Goal: Information Seeking & Learning: Check status

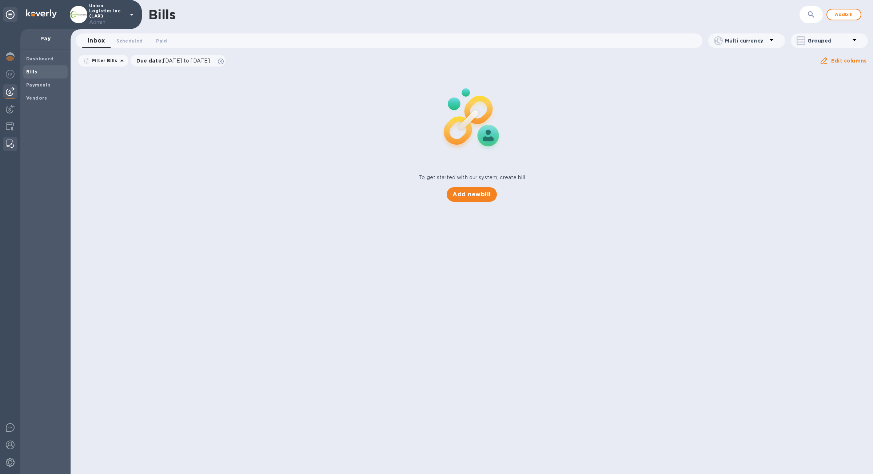
click at [14, 142] on div at bounding box center [10, 144] width 13 height 15
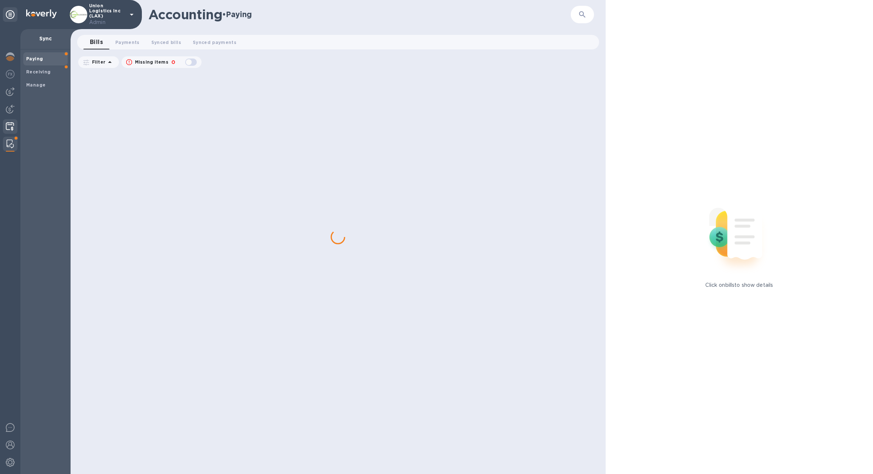
click at [14, 130] on div at bounding box center [10, 127] width 14 height 16
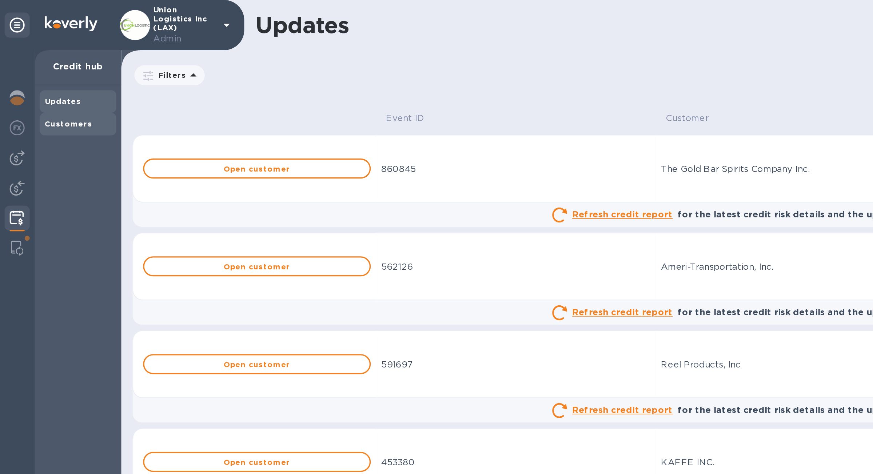
click at [53, 68] on div "Customers" at bounding box center [45, 71] width 44 height 13
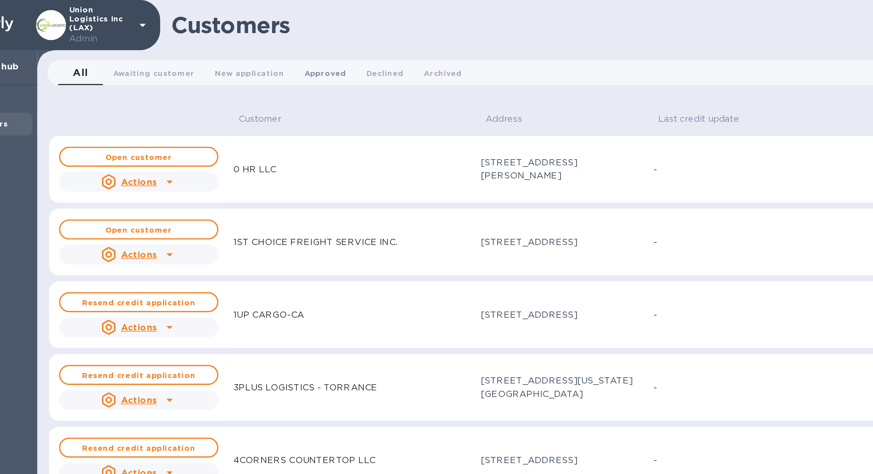
click at [227, 35] on button "Approved 0" at bounding box center [238, 42] width 36 height 15
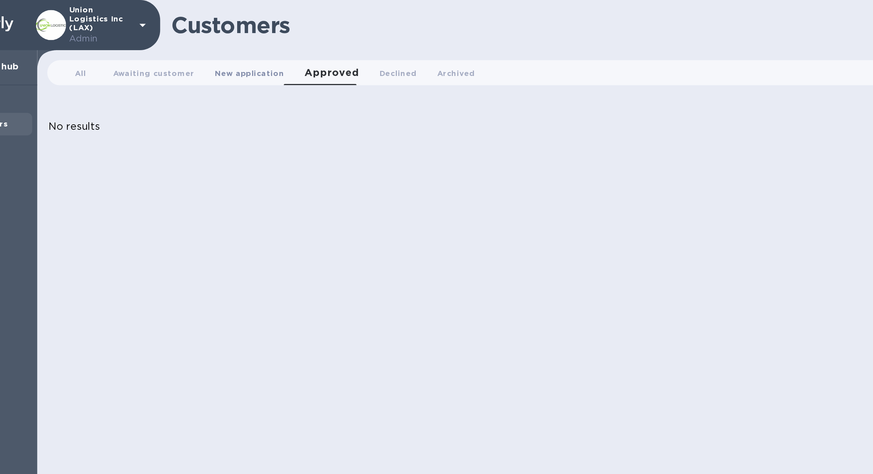
click at [193, 44] on span "New application 0" at bounding box center [194, 43] width 40 height 8
click at [160, 42] on button "Awaiting customer 0" at bounding box center [138, 42] width 59 height 15
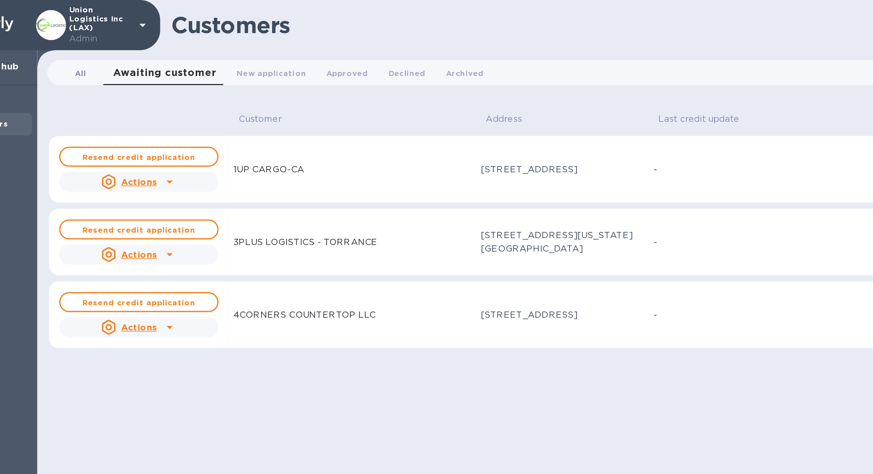
click at [100, 39] on span "All 0" at bounding box center [95, 43] width 15 height 8
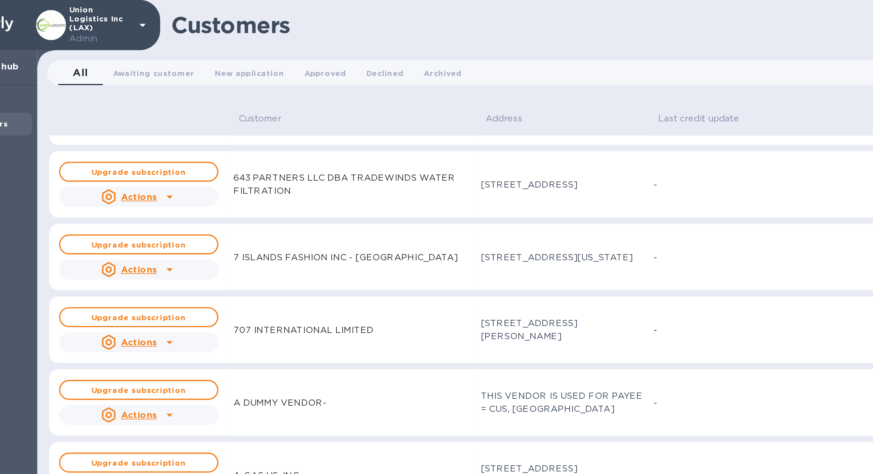
scroll to position [211, 0]
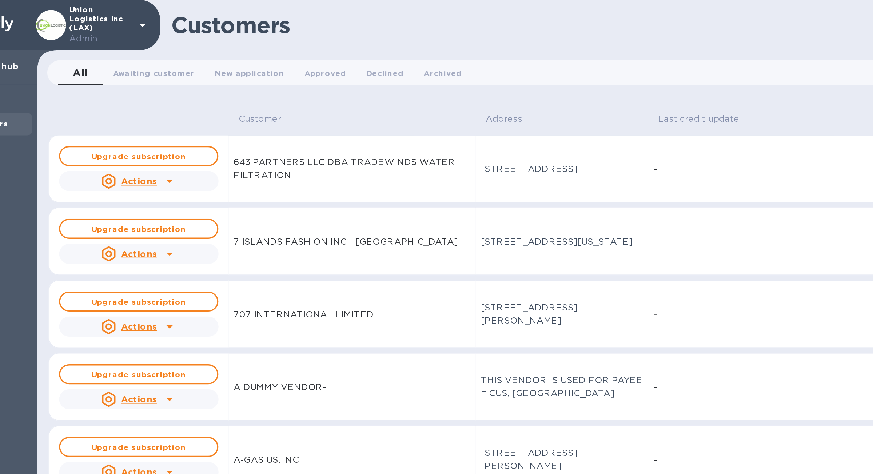
click at [143, 146] on icon at bounding box center [147, 147] width 9 height 9
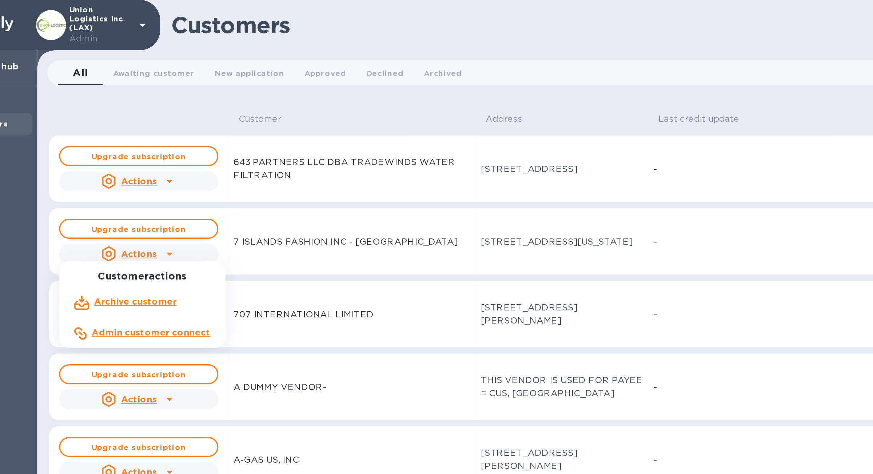
click at [229, 160] on div at bounding box center [436, 237] width 873 height 474
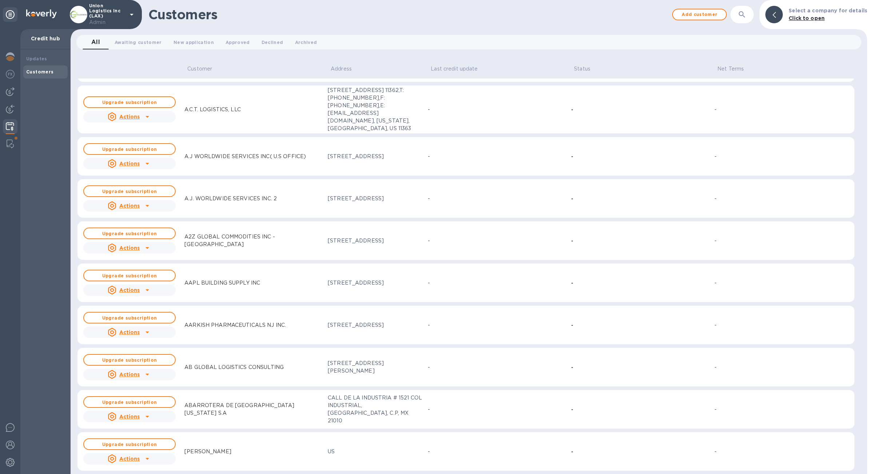
scroll to position [0, 0]
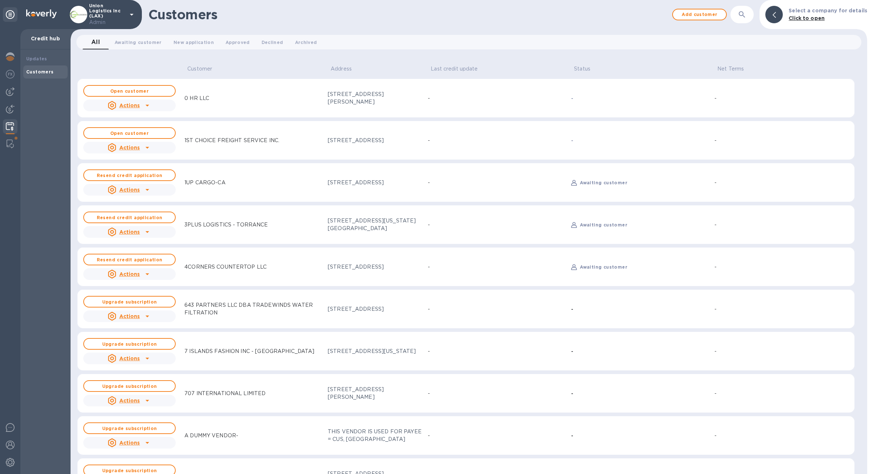
click at [602, 184] on b "Awaiting customer" at bounding box center [604, 182] width 48 height 5
click at [602, 184] on div "Customers Add customer ​ Select a company for details Click to open All 0 Await…" at bounding box center [472, 237] width 803 height 474
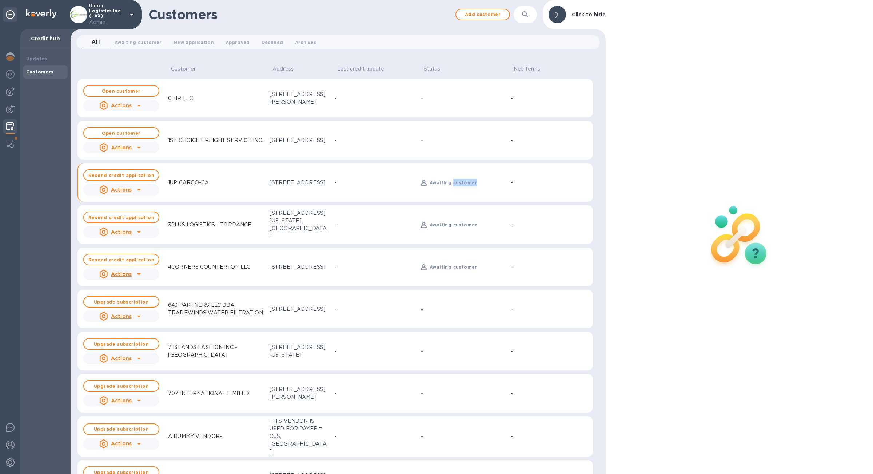
click at [602, 184] on div "Customer Address Last credit update Status Net Terms Open customer Actions 0 HR…" at bounding box center [338, 266] width 535 height 416
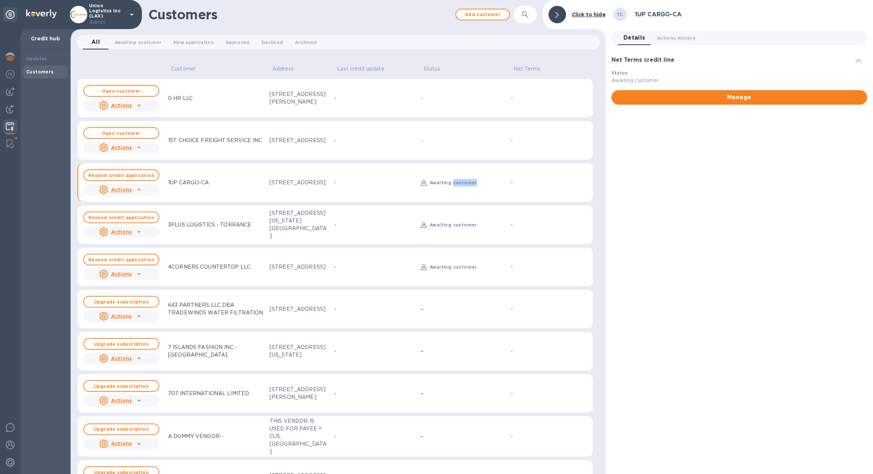
click at [471, 183] on div "Awaiting customer" at bounding box center [467, 183] width 78 height 11
click at [238, 218] on div "3PLUS LOGISTICS - TORRANCE" at bounding box center [209, 224] width 89 height 13
click at [278, 270] on div "[STREET_ADDRESS]" at bounding box center [299, 267] width 59 height 8
click at [292, 307] on div "[STREET_ADDRESS]" at bounding box center [299, 310] width 59 height 8
click at [324, 354] on td "[STREET_ADDRESS][US_STATE]" at bounding box center [299, 351] width 65 height 39
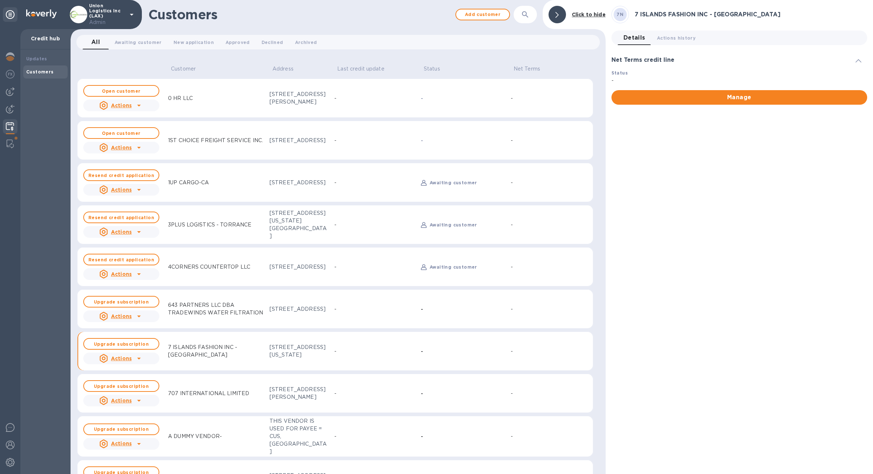
click at [345, 389] on div "-" at bounding box center [375, 394] width 84 height 11
click at [219, 431] on div "A DUMMY VENDOR-" at bounding box center [215, 436] width 101 height 13
click at [224, 100] on div "0 HR LLC" at bounding box center [215, 98] width 101 height 13
click at [694, 38] on button "Actions history 0" at bounding box center [676, 38] width 50 height 15
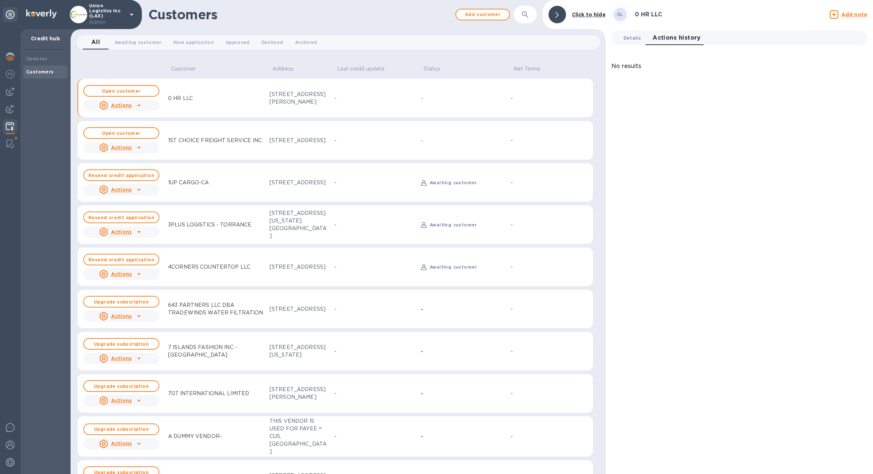
click at [637, 36] on span "Details 0" at bounding box center [632, 38] width 17 height 8
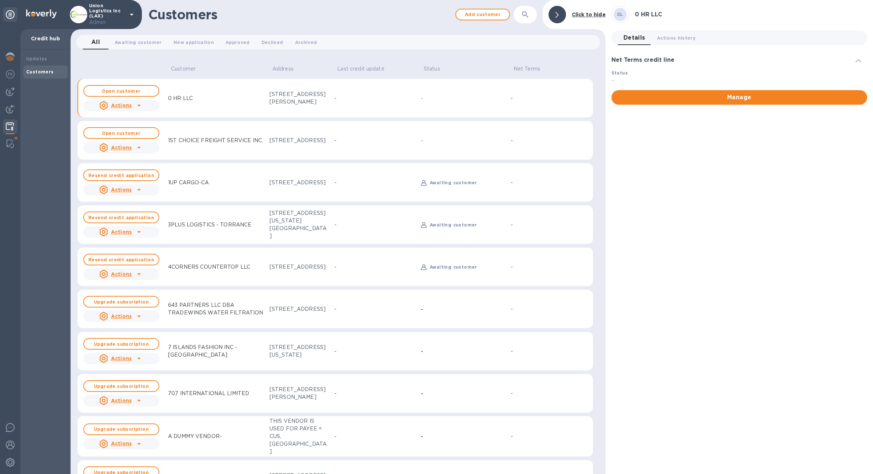
click at [621, 70] on div "Status -" at bounding box center [740, 76] width 262 height 21
click at [857, 61] on icon at bounding box center [859, 60] width 6 height 3
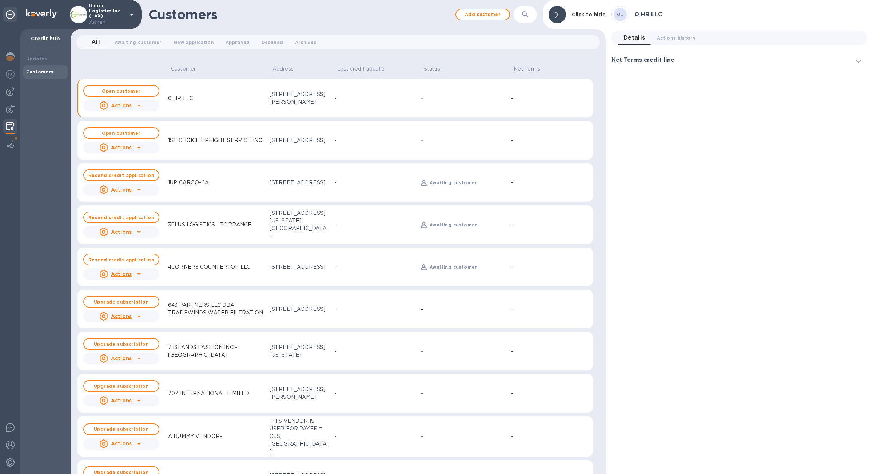
click at [857, 61] on icon at bounding box center [859, 60] width 6 height 3
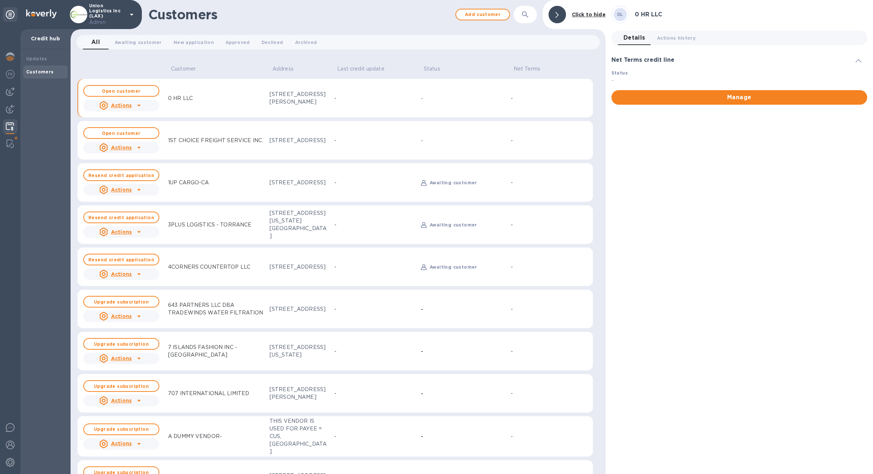
click at [362, 187] on div "-" at bounding box center [375, 183] width 84 height 11
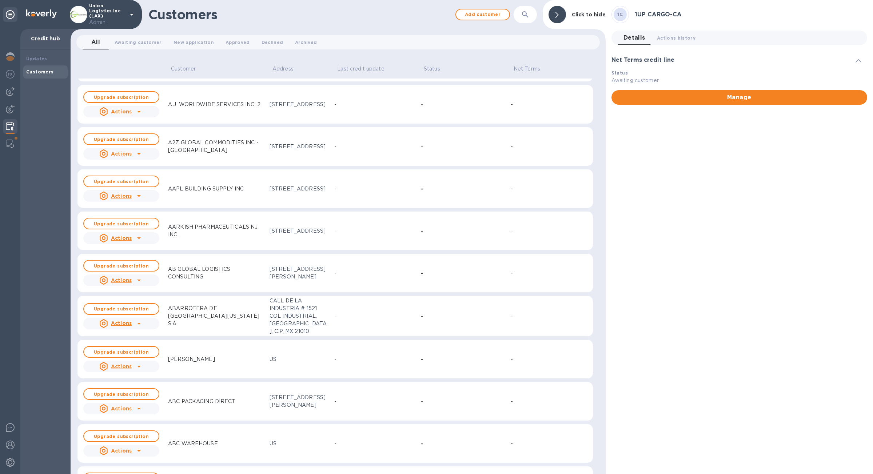
scroll to position [554, 0]
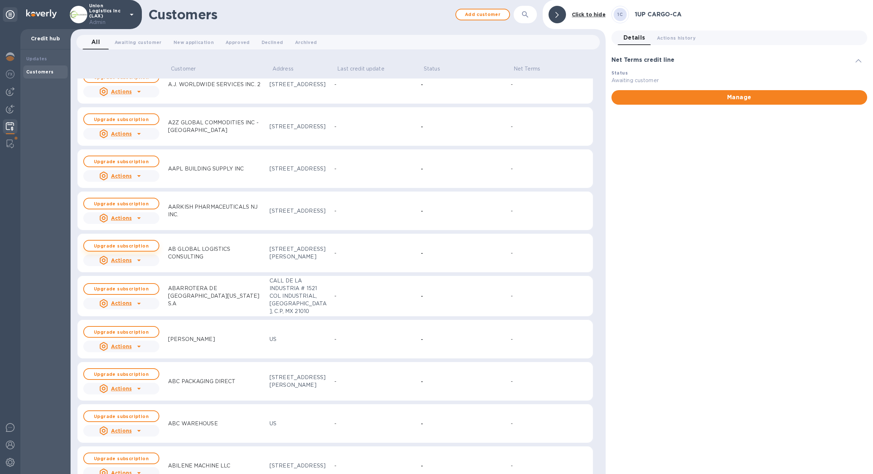
click at [131, 243] on b "Upgrade subscription" at bounding box center [121, 245] width 55 height 5
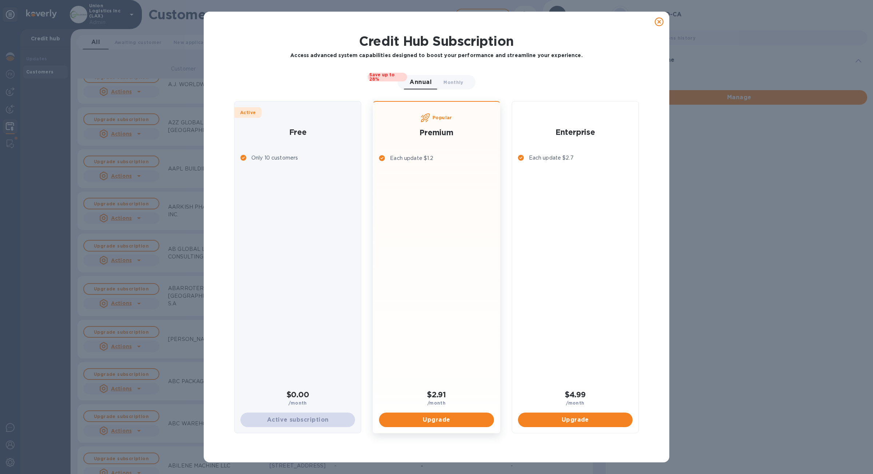
click at [662, 23] on icon at bounding box center [659, 21] width 9 height 9
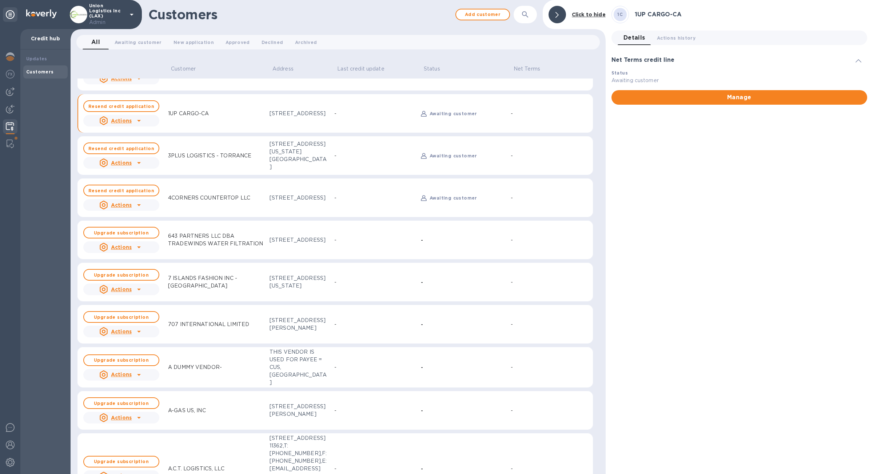
scroll to position [0, 0]
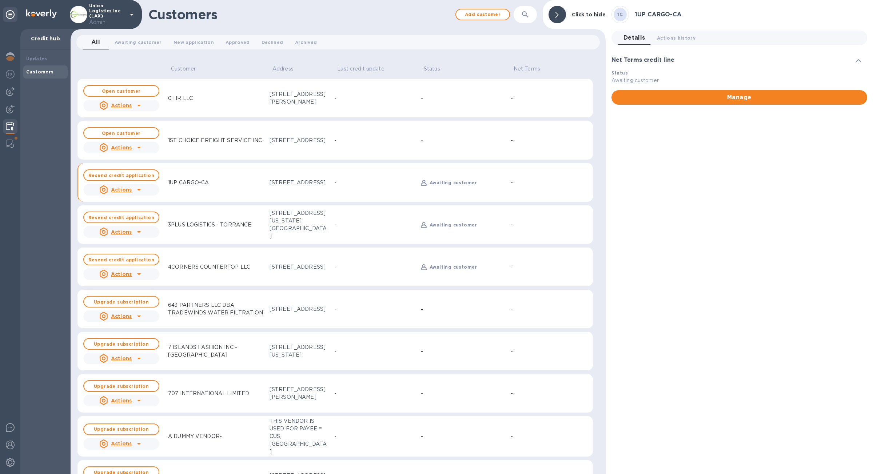
click at [258, 218] on div "3PLUS LOGISTICS - TORRANCE" at bounding box center [215, 224] width 101 height 13
click at [275, 271] on div "[STREET_ADDRESS]" at bounding box center [299, 267] width 59 height 8
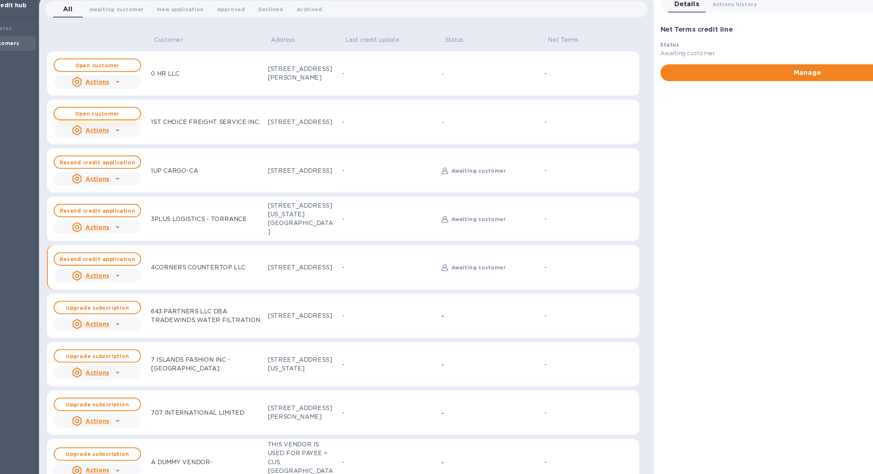
click at [140, 134] on span "Open customer" at bounding box center [121, 133] width 63 height 5
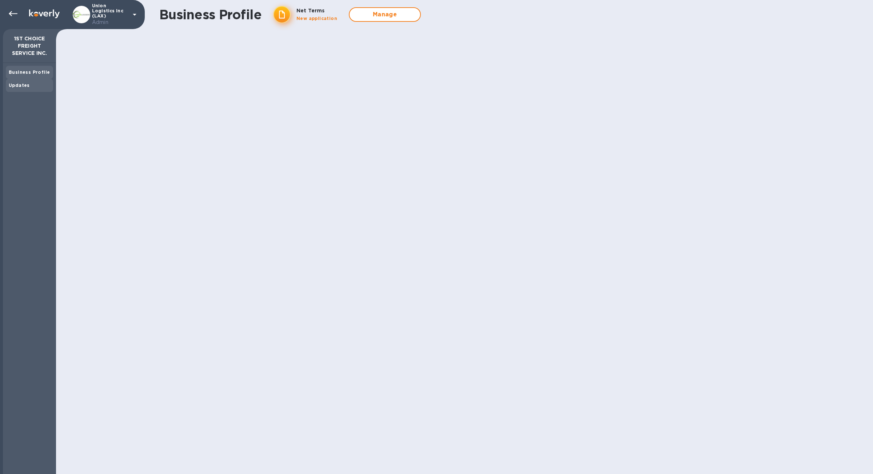
click at [26, 88] on b "Updates" at bounding box center [19, 85] width 21 height 5
click at [27, 75] on b "Business Profile" at bounding box center [29, 71] width 41 height 5
click at [27, 87] on b "Updates" at bounding box center [19, 85] width 21 height 5
click at [27, 73] on b "Business Profile" at bounding box center [29, 71] width 41 height 5
click at [11, 12] on icon at bounding box center [13, 13] width 9 height 5
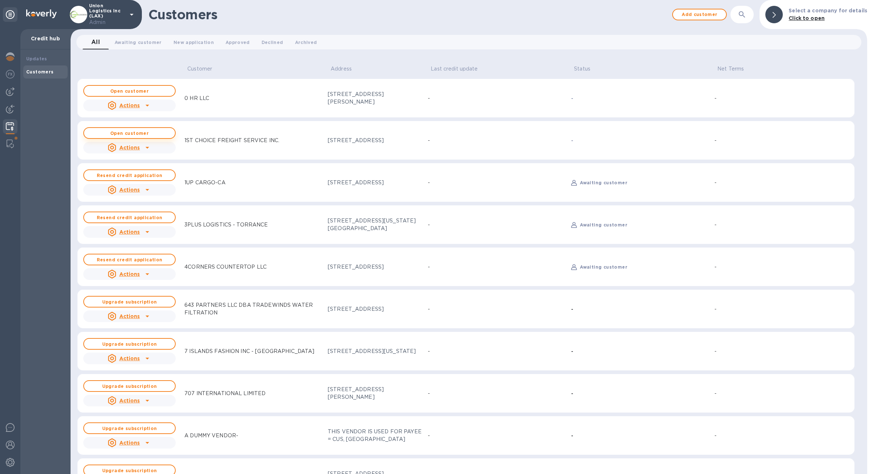
click at [145, 130] on button "Open customer" at bounding box center [129, 133] width 92 height 12
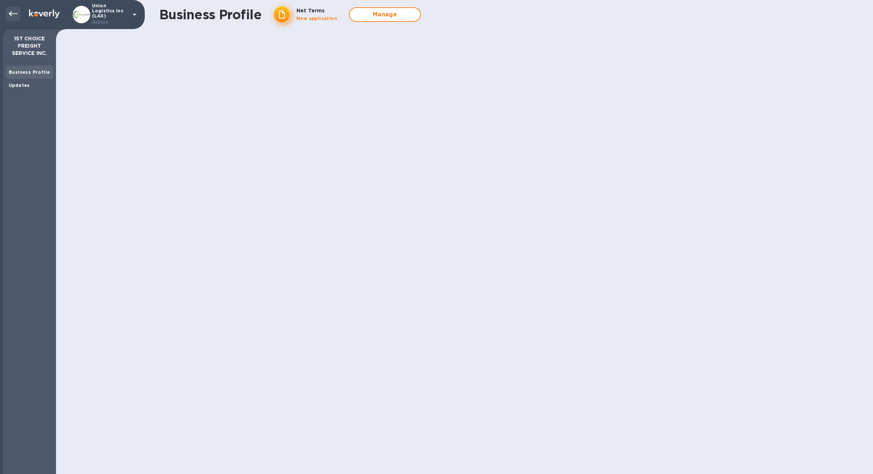
click at [9, 16] on icon at bounding box center [13, 13] width 9 height 9
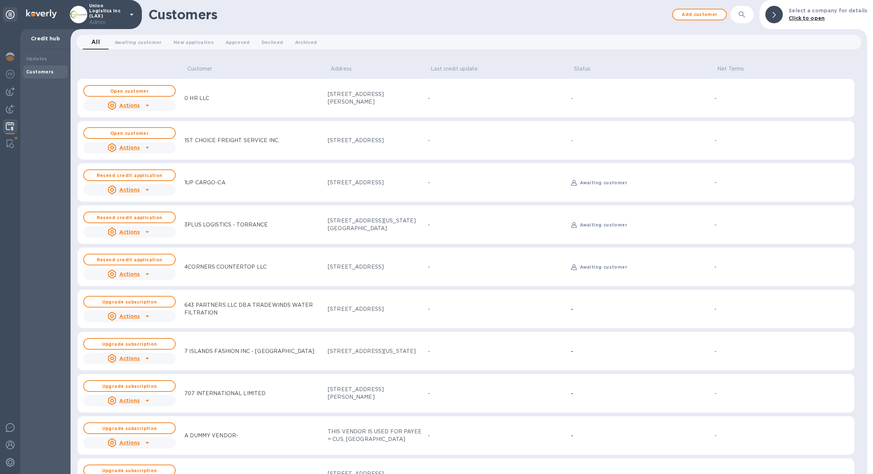
click at [222, 142] on p "1ST CHOICE FREIGHT SERVICE INC." at bounding box center [231, 141] width 95 height 8
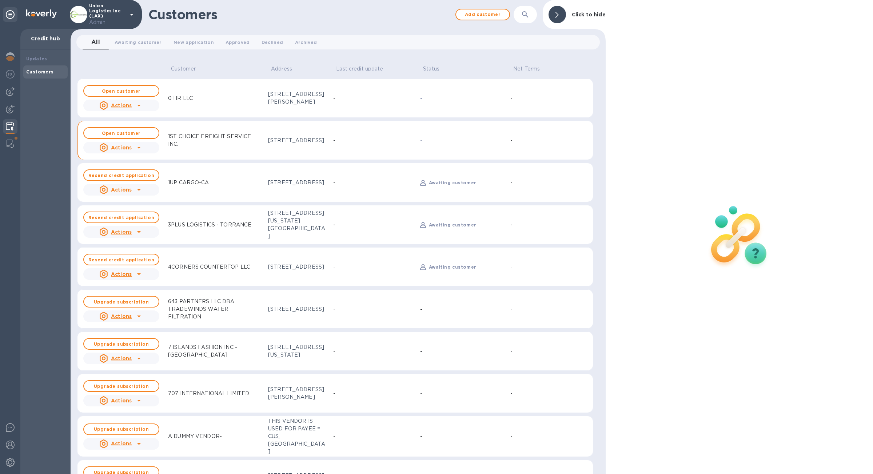
click at [222, 142] on p "1ST CHOICE FREIGHT SERVICE INC." at bounding box center [215, 140] width 94 height 15
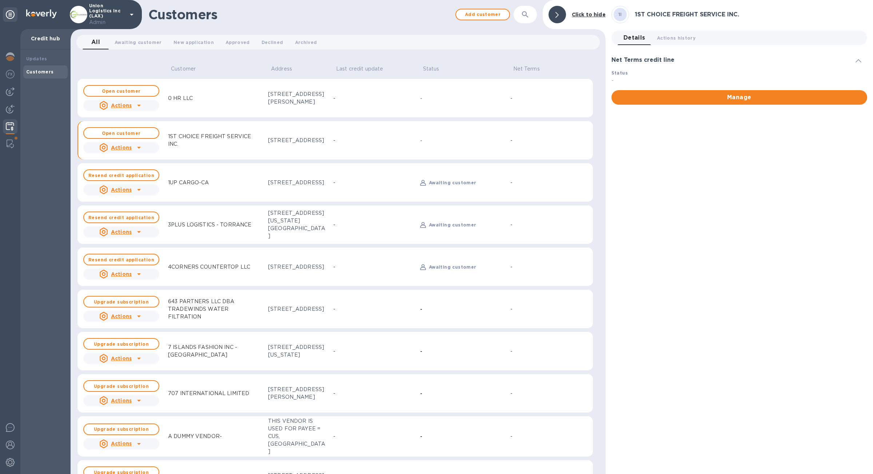
click at [225, 105] on td "0 HR LLC" at bounding box center [215, 98] width 100 height 39
click at [236, 138] on p "1ST CHOICE FREIGHT SERVICE INC." at bounding box center [215, 140] width 94 height 15
click at [230, 92] on div "0 HR LLC" at bounding box center [215, 98] width 100 height 13
click at [246, 154] on td "1ST CHOICE FREIGHT SERVICE INC." at bounding box center [215, 140] width 100 height 39
click at [240, 111] on td "0 HR LLC" at bounding box center [215, 98] width 100 height 39
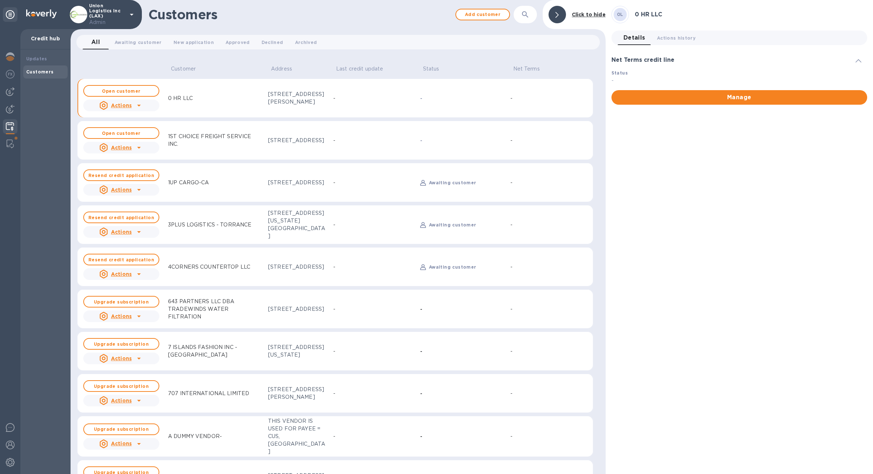
click at [178, 155] on td "1ST CHOICE FREIGHT SERVICE INC." at bounding box center [215, 140] width 100 height 39
click at [188, 117] on td "0 HR LLC" at bounding box center [215, 98] width 100 height 39
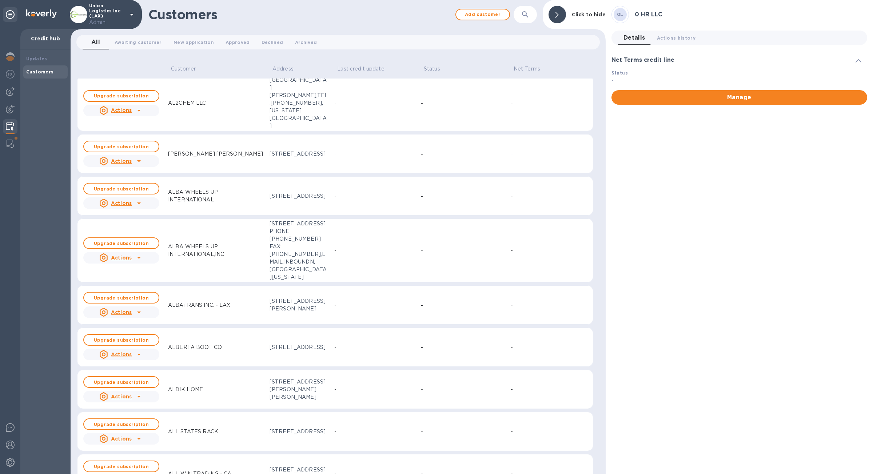
scroll to position [3358, 0]
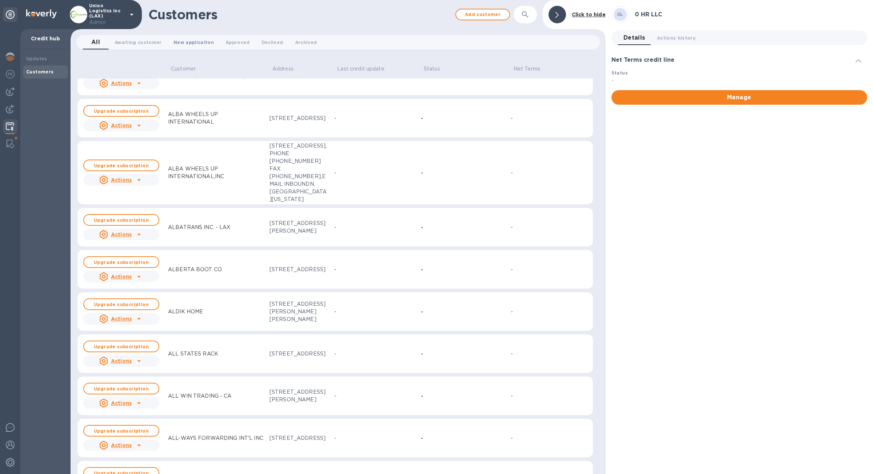
click at [187, 38] on button "New application 0" at bounding box center [194, 42] width 52 height 15
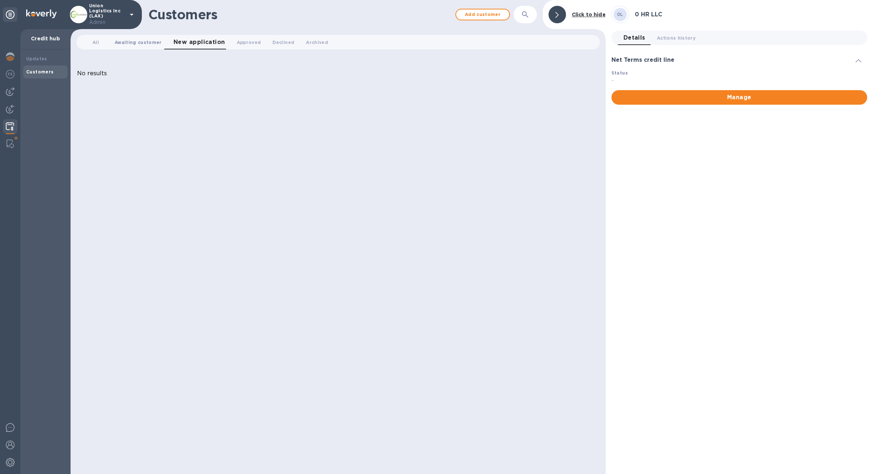
click at [144, 40] on span "Awaiting customer 0" at bounding box center [138, 43] width 47 height 8
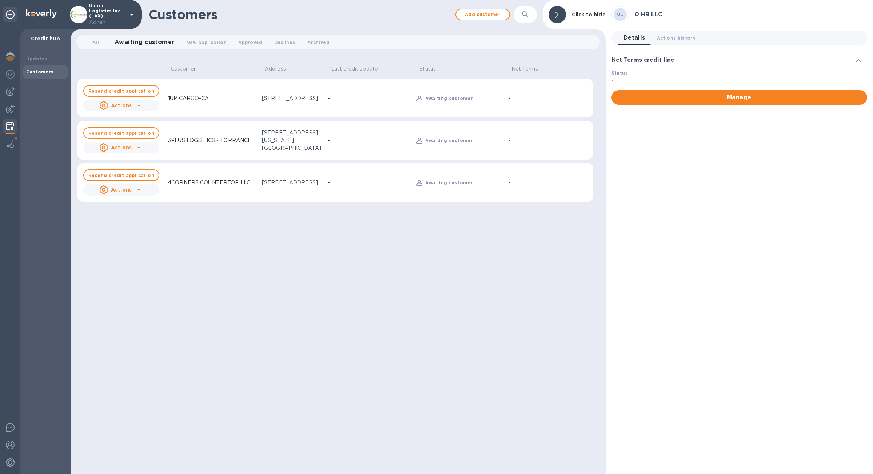
click at [443, 147] on td "Awaiting customer" at bounding box center [460, 140] width 92 height 39
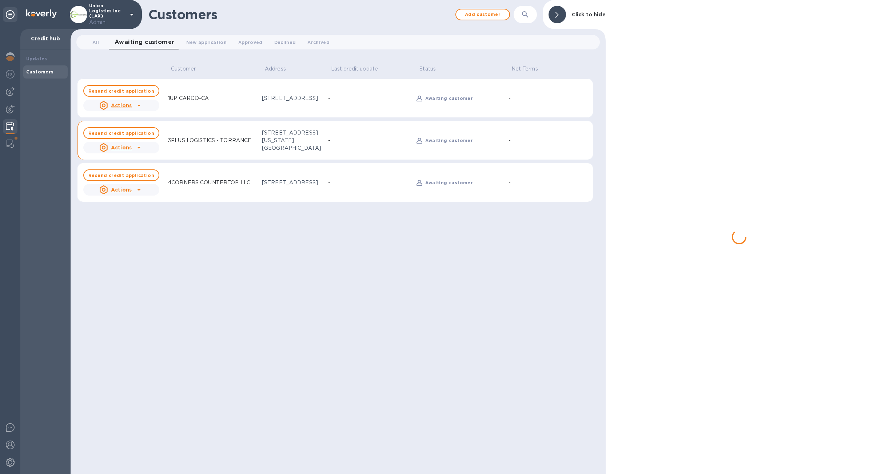
click at [443, 147] on td "Awaiting customer" at bounding box center [460, 140] width 92 height 39
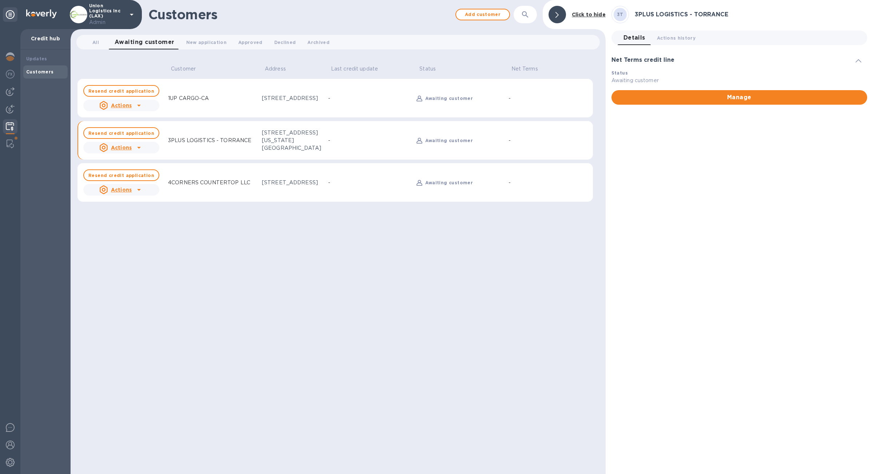
click at [437, 103] on td "Awaiting customer" at bounding box center [460, 98] width 92 height 39
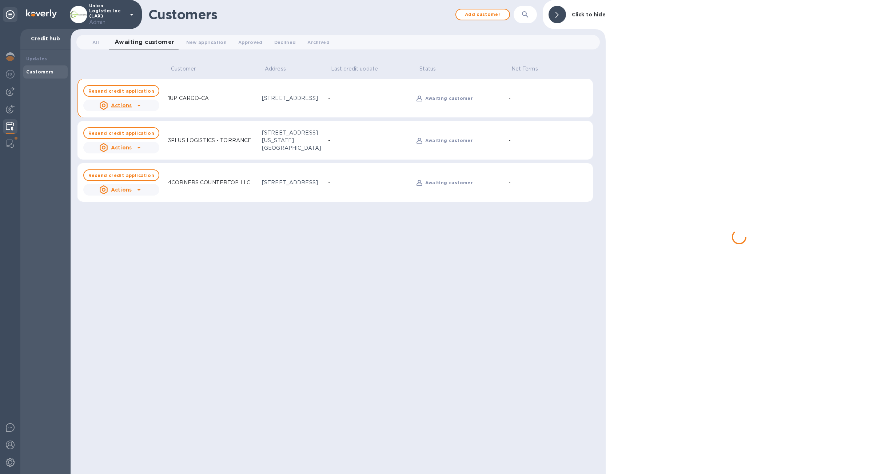
click at [437, 103] on td "Awaiting customer" at bounding box center [460, 98] width 92 height 39
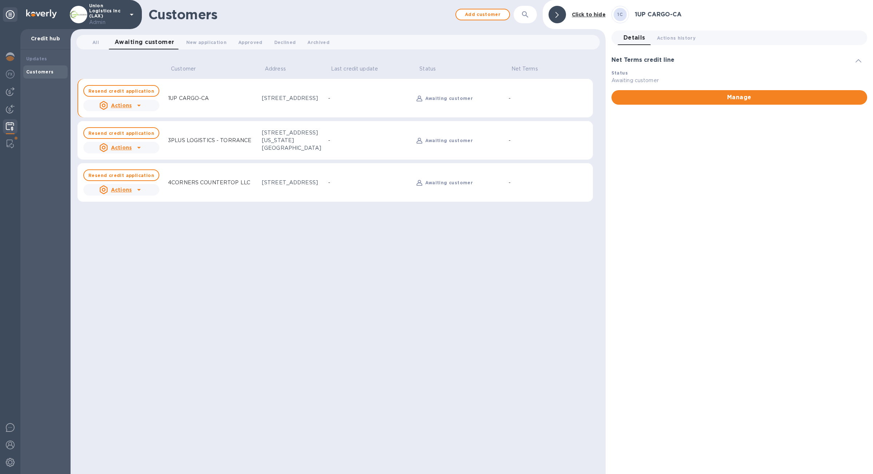
click at [444, 176] on td "Awaiting customer" at bounding box center [460, 182] width 92 height 39
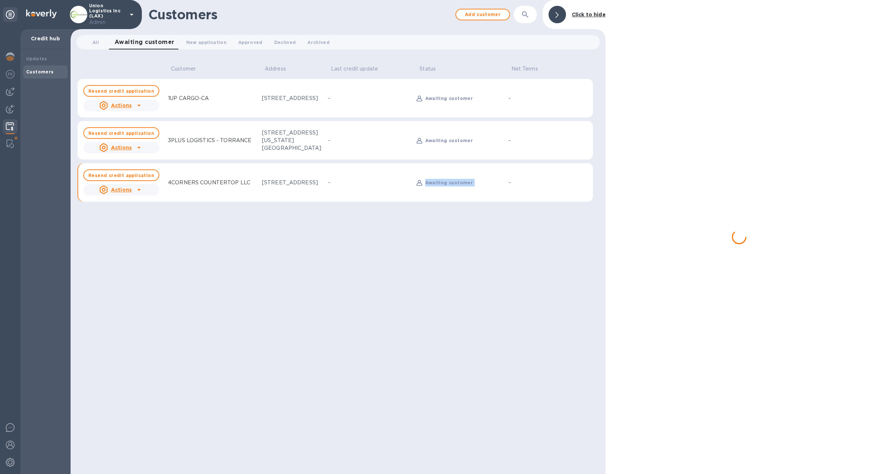
click at [444, 176] on td "Awaiting customer" at bounding box center [460, 182] width 92 height 39
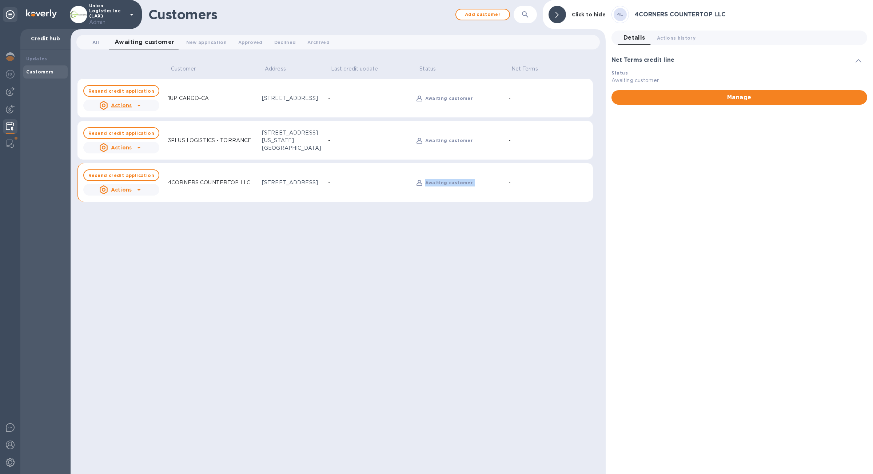
click at [92, 44] on span "All 0" at bounding box center [95, 43] width 15 height 8
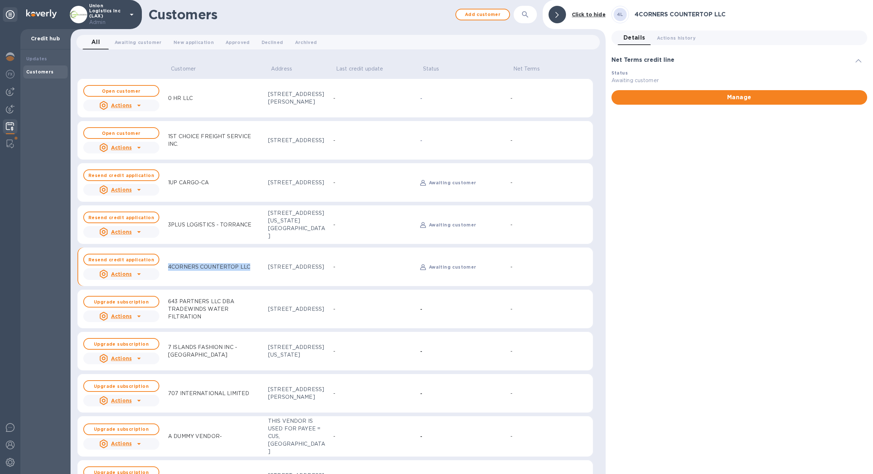
drag, startPoint x: 164, startPoint y: 275, endPoint x: 164, endPoint y: 264, distance: 10.2
click at [165, 265] on td "4CORNERS COUNTERTOP LLC" at bounding box center [215, 266] width 100 height 39
